Goal: Task Accomplishment & Management: Use online tool/utility

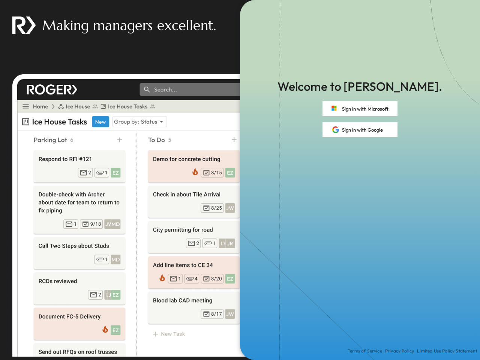
click at [240, 180] on div "Terms of Service Privacy Policy Limited Use Policy Statement" at bounding box center [360, 248] width 240 height 223
click at [360, 109] on button "Sign in with Microsoft" at bounding box center [360, 108] width 75 height 15
click at [360, 130] on button "Sign in with Google" at bounding box center [360, 129] width 75 height 15
